Goal: Navigation & Orientation: Find specific page/section

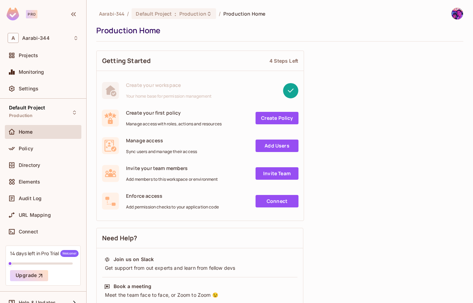
click at [57, 54] on div "Projects" at bounding box center [49, 56] width 60 height 6
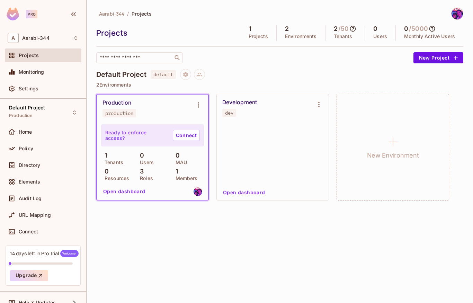
click at [62, 33] on div "A Aarabi-344" at bounding box center [43, 38] width 77 height 16
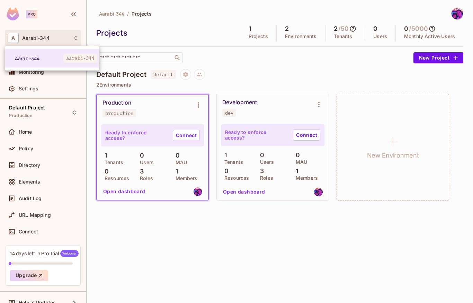
click at [57, 125] on div at bounding box center [236, 151] width 473 height 303
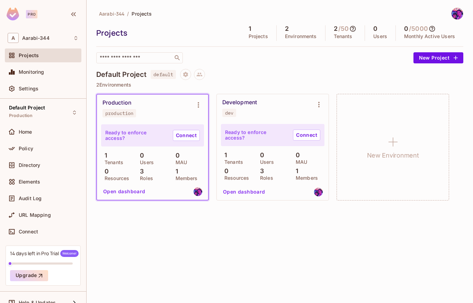
click at [65, 84] on div "Settings" at bounding box center [43, 89] width 77 height 14
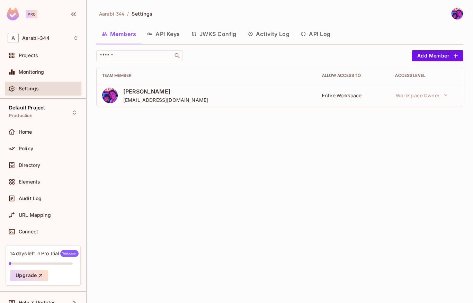
click at [58, 67] on div "Monitoring" at bounding box center [43, 72] width 77 height 14
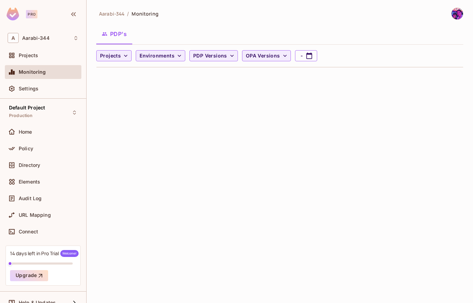
click at [64, 39] on div "A Aarabi-344" at bounding box center [43, 38] width 71 height 10
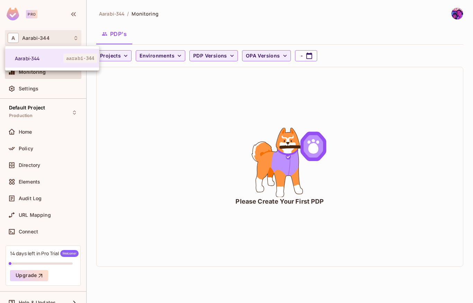
click at [299, 25] on div at bounding box center [236, 151] width 473 height 303
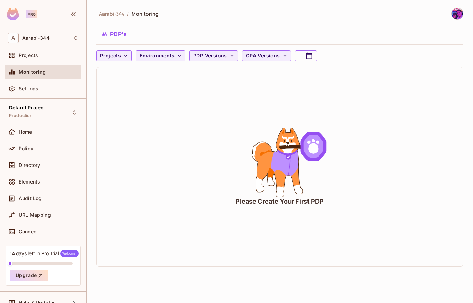
click at [269, 25] on div "PDP's" at bounding box center [279, 33] width 367 height 17
